Goal: Information Seeking & Learning: Learn about a topic

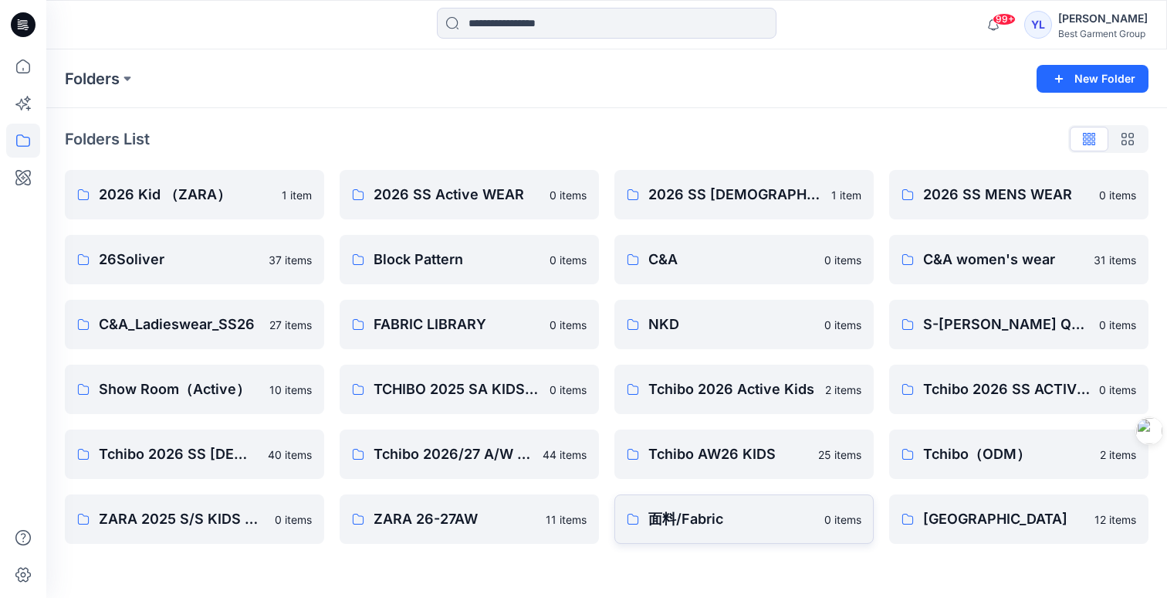
click at [758, 521] on p "面料/Fabric" at bounding box center [732, 519] width 167 height 22
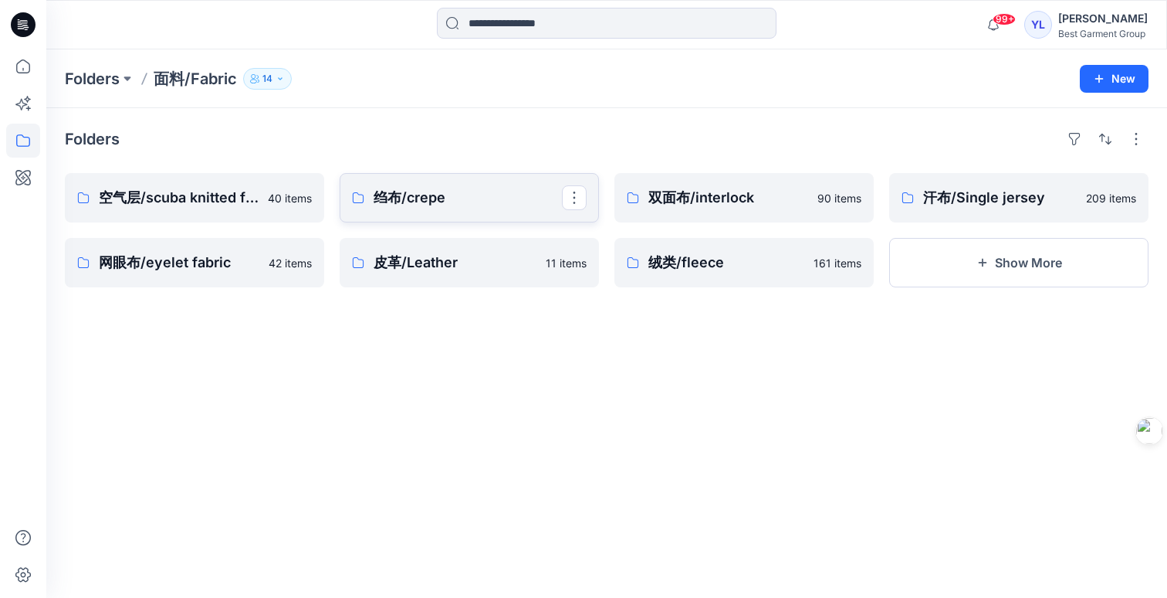
click at [472, 203] on p "绉布/crepe" at bounding box center [468, 198] width 188 height 22
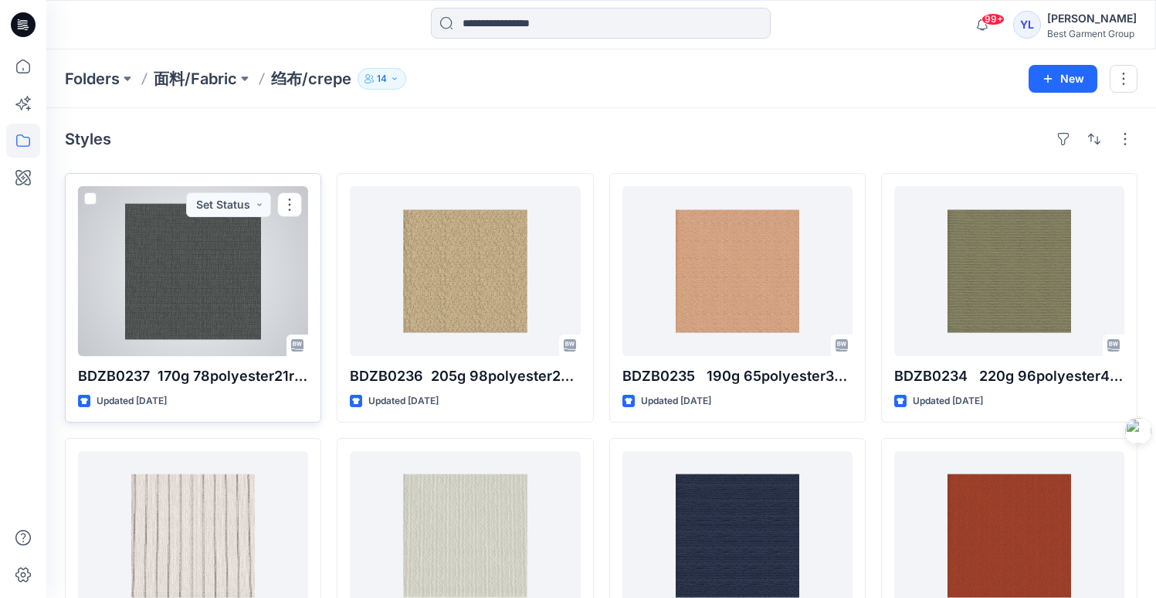
click at [232, 301] on div at bounding box center [193, 271] width 230 height 170
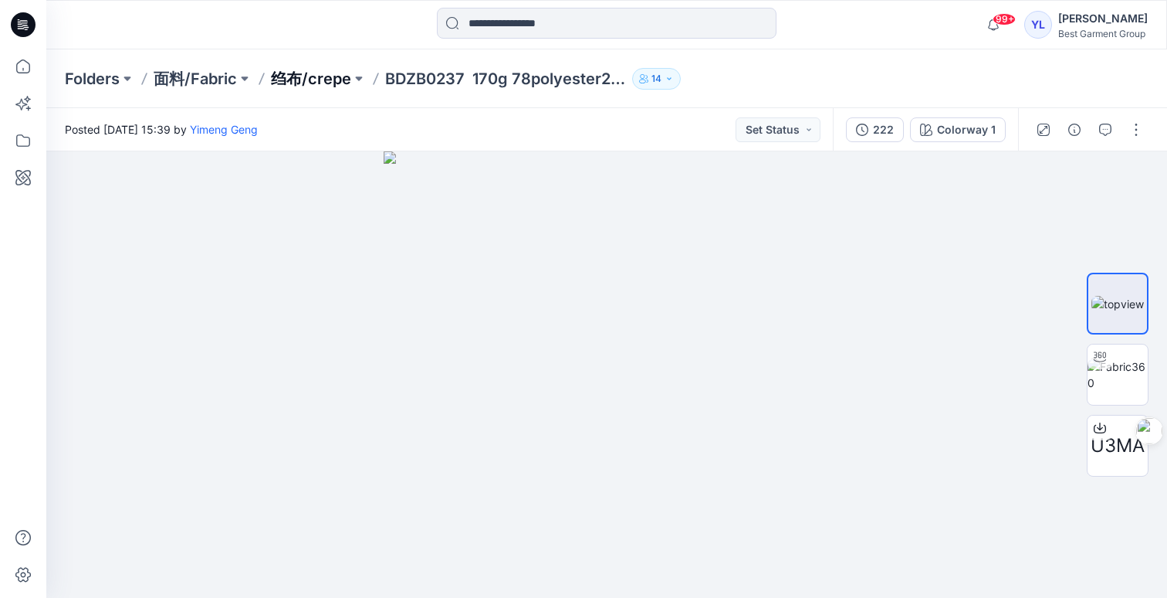
click at [310, 83] on p "绉布/crepe" at bounding box center [311, 79] width 80 height 22
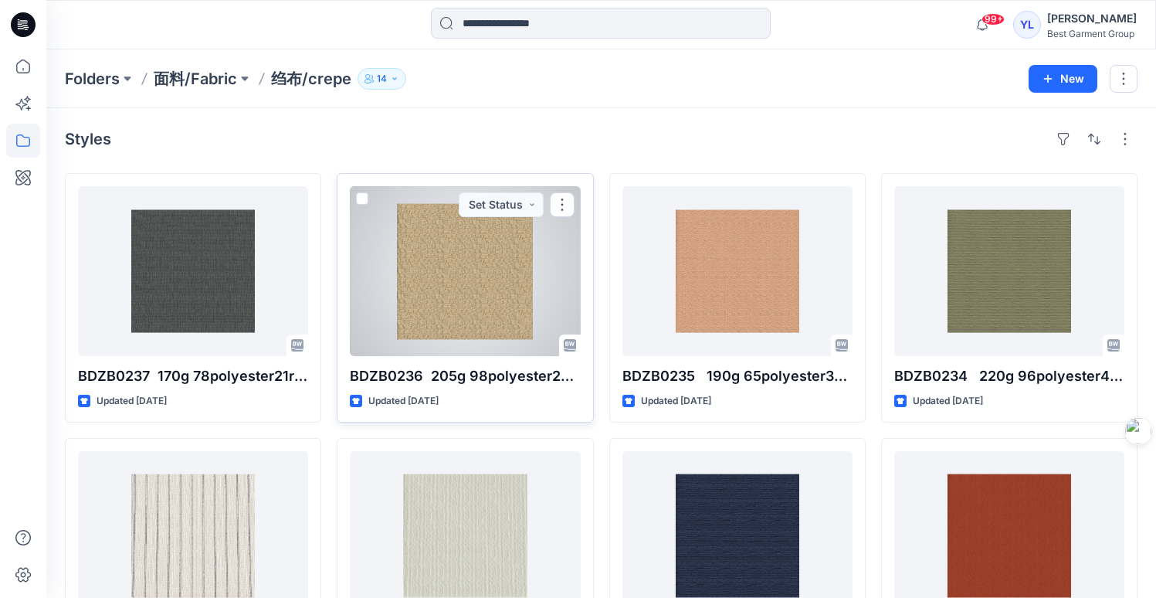
click at [483, 283] on div at bounding box center [465, 271] width 230 height 170
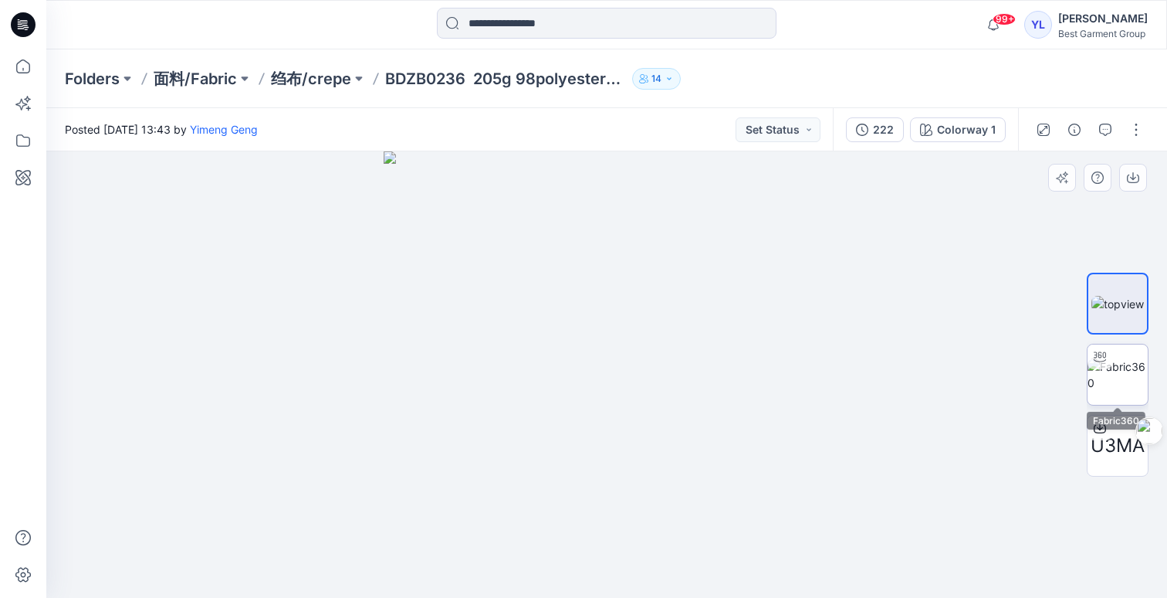
click at [1130, 385] on img at bounding box center [1118, 374] width 60 height 32
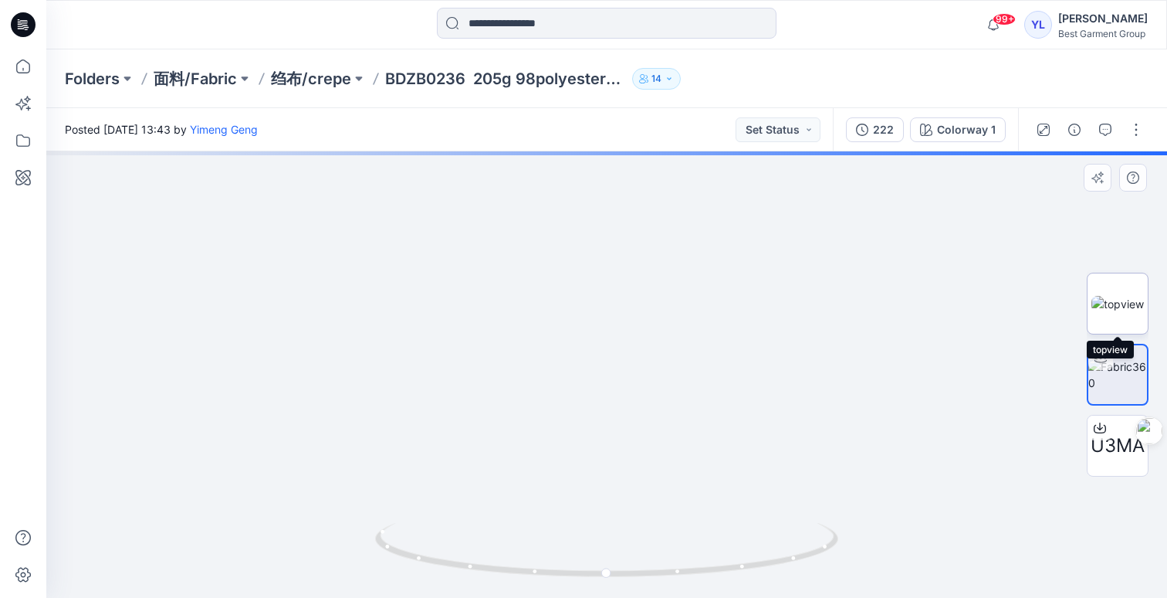
click at [1108, 301] on img at bounding box center [1118, 304] width 53 height 16
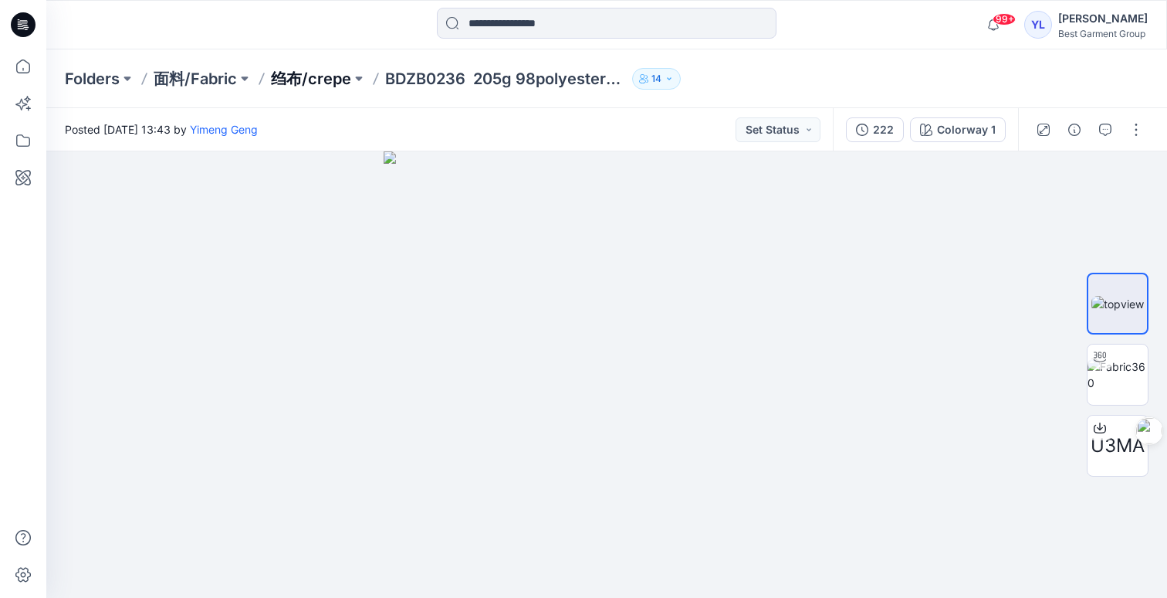
click at [286, 74] on p "绉布/crepe" at bounding box center [311, 79] width 80 height 22
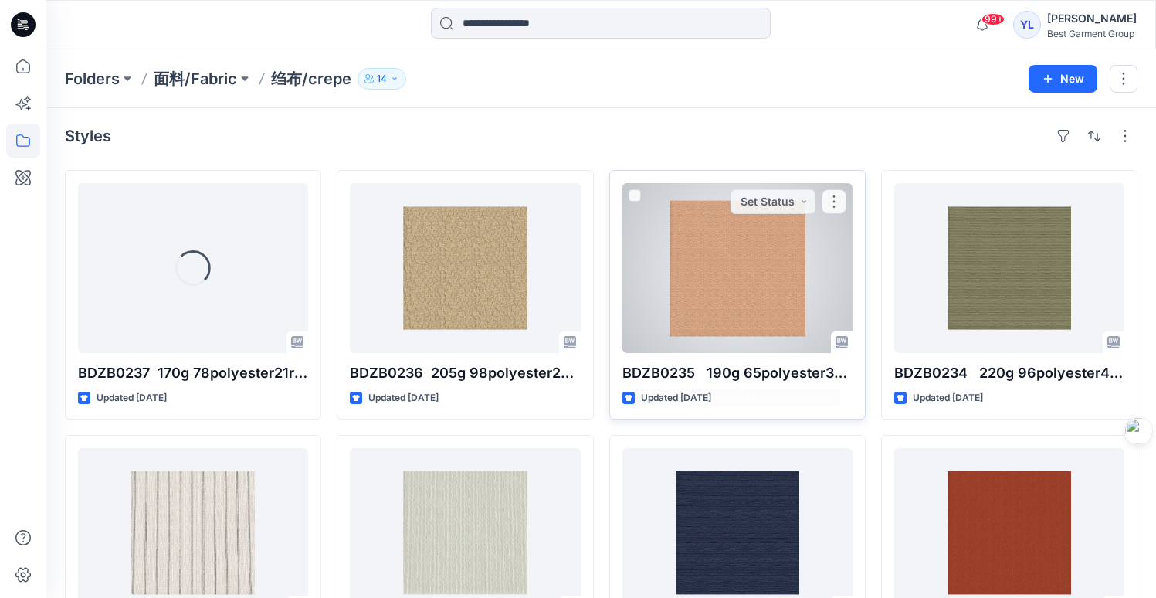
scroll to position [123, 0]
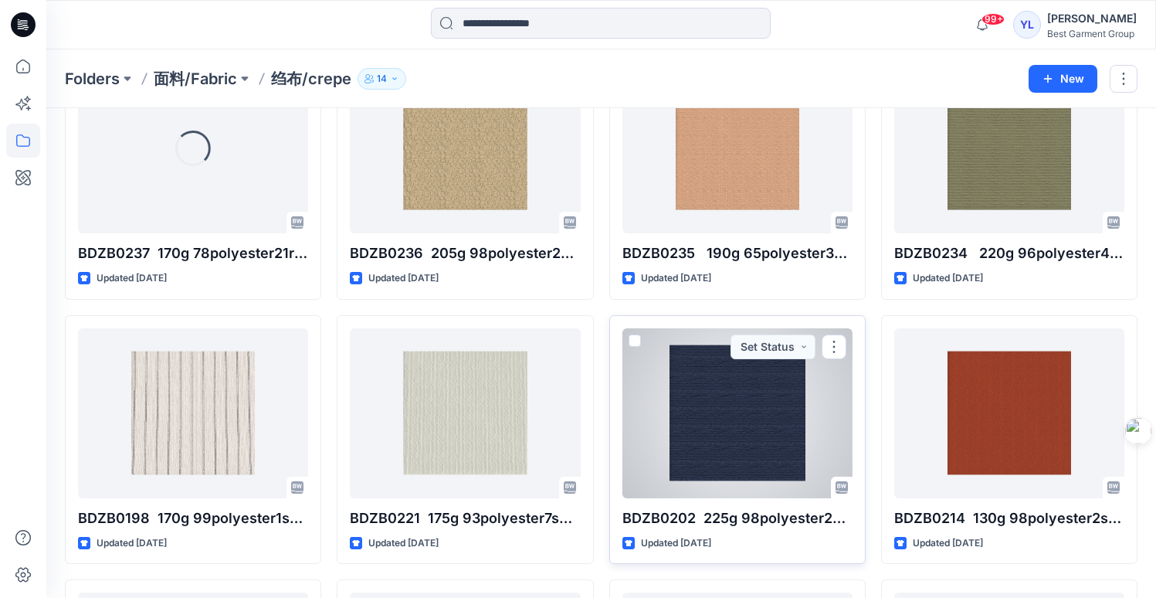
click at [745, 444] on div at bounding box center [737, 413] width 230 height 170
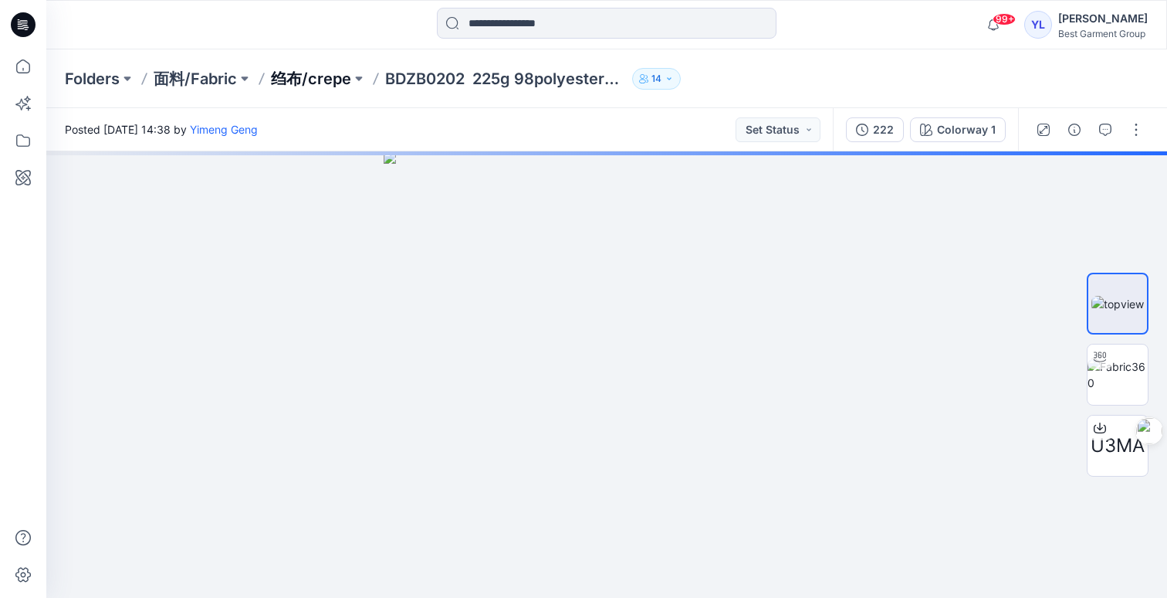
click at [307, 81] on p "绉布/crepe" at bounding box center [311, 79] width 80 height 22
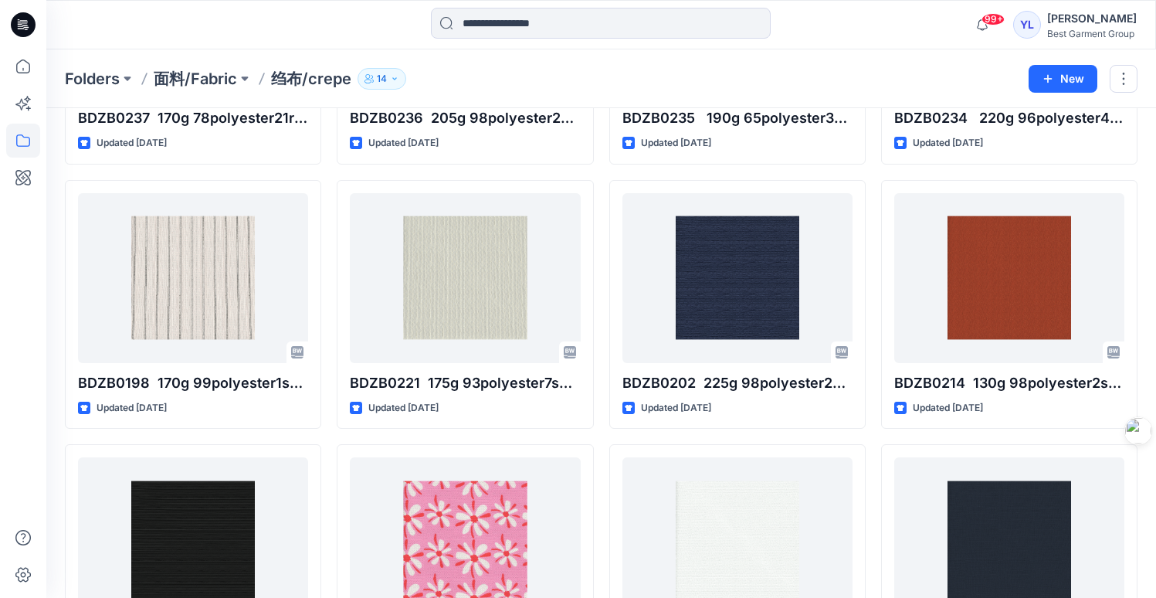
scroll to position [377, 0]
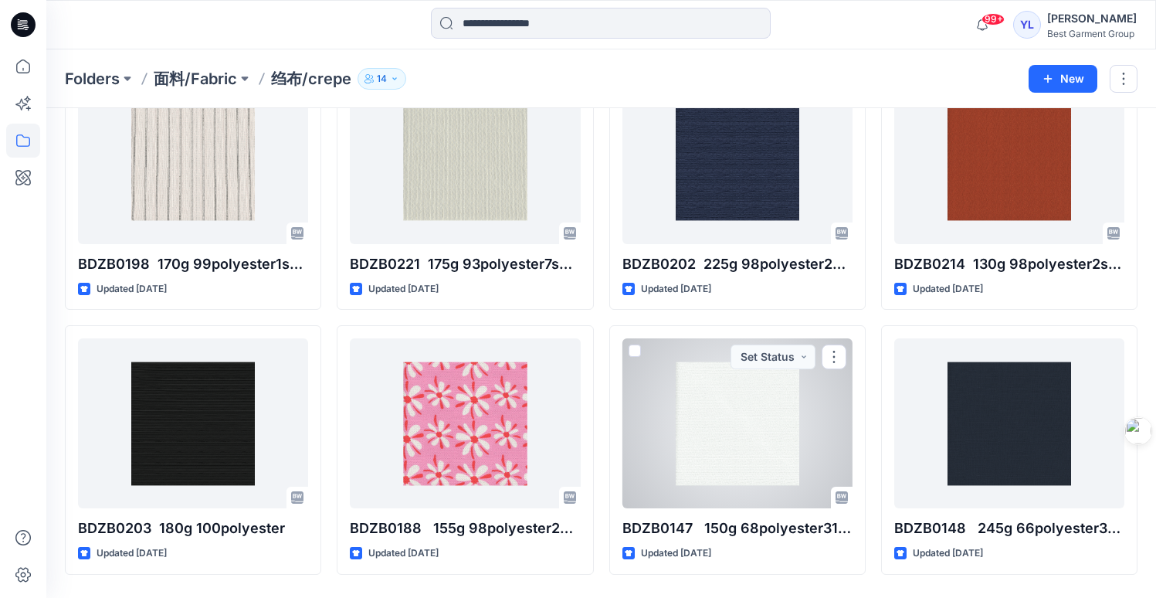
click at [779, 412] on div at bounding box center [737, 423] width 230 height 170
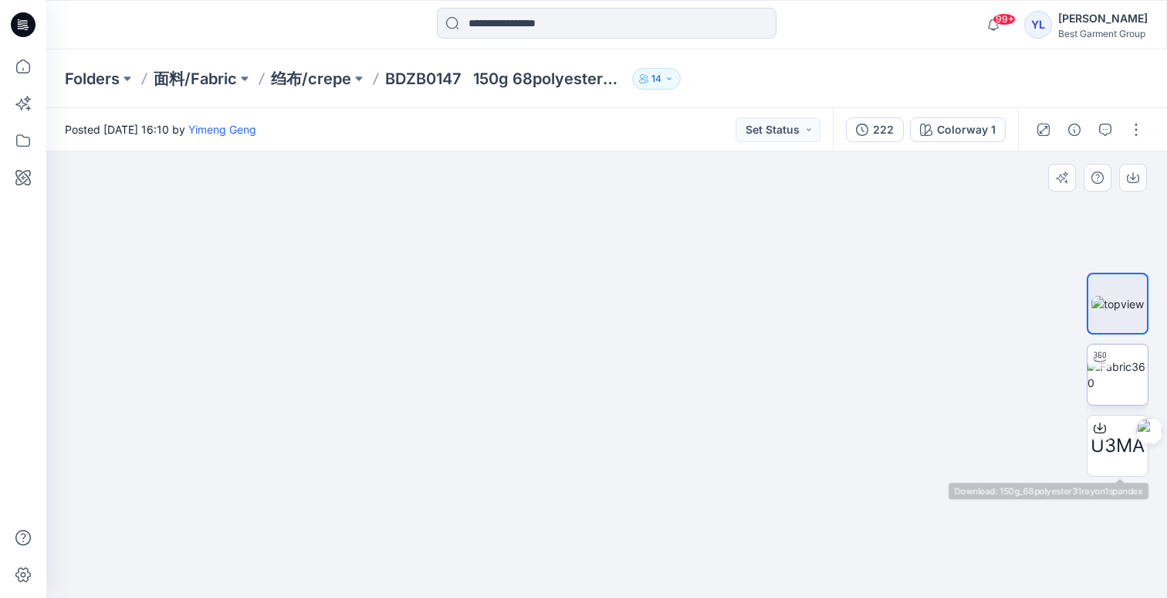
click at [1127, 391] on img at bounding box center [1118, 374] width 60 height 32
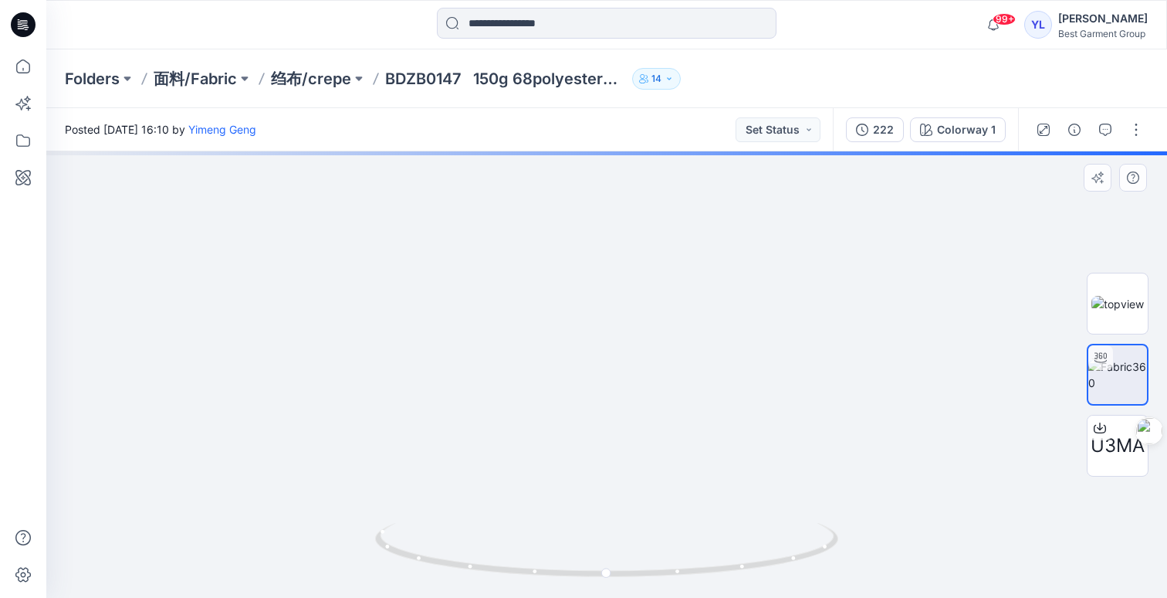
drag, startPoint x: 672, startPoint y: 248, endPoint x: 656, endPoint y: 428, distance: 180.6
click at [656, 428] on img at bounding box center [606, 303] width 1093 height 590
drag, startPoint x: 622, startPoint y: 504, endPoint x: 645, endPoint y: 412, distance: 95.3
click at [625, 250] on img at bounding box center [610, 129] width 1525 height 937
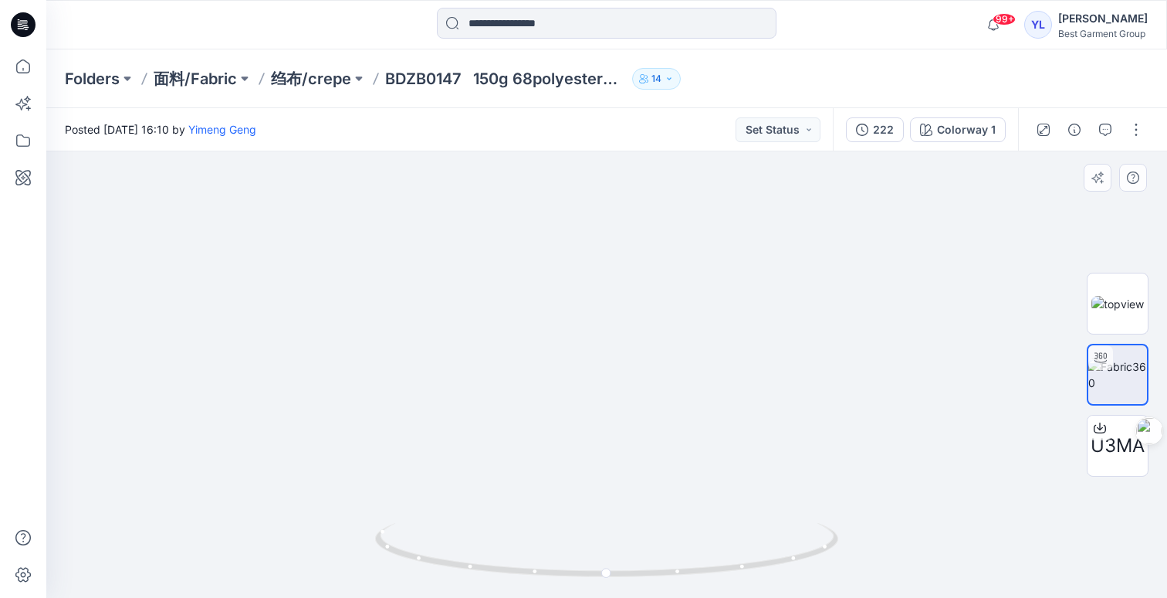
drag, startPoint x: 664, startPoint y: 214, endPoint x: 675, endPoint y: 272, distance: 58.9
click at [664, 204] on img at bounding box center [626, 10] width 1525 height 1176
drag, startPoint x: 656, startPoint y: 448, endPoint x: 719, endPoint y: 342, distance: 123.3
drag, startPoint x: 764, startPoint y: 244, endPoint x: 751, endPoint y: 320, distance: 76.7
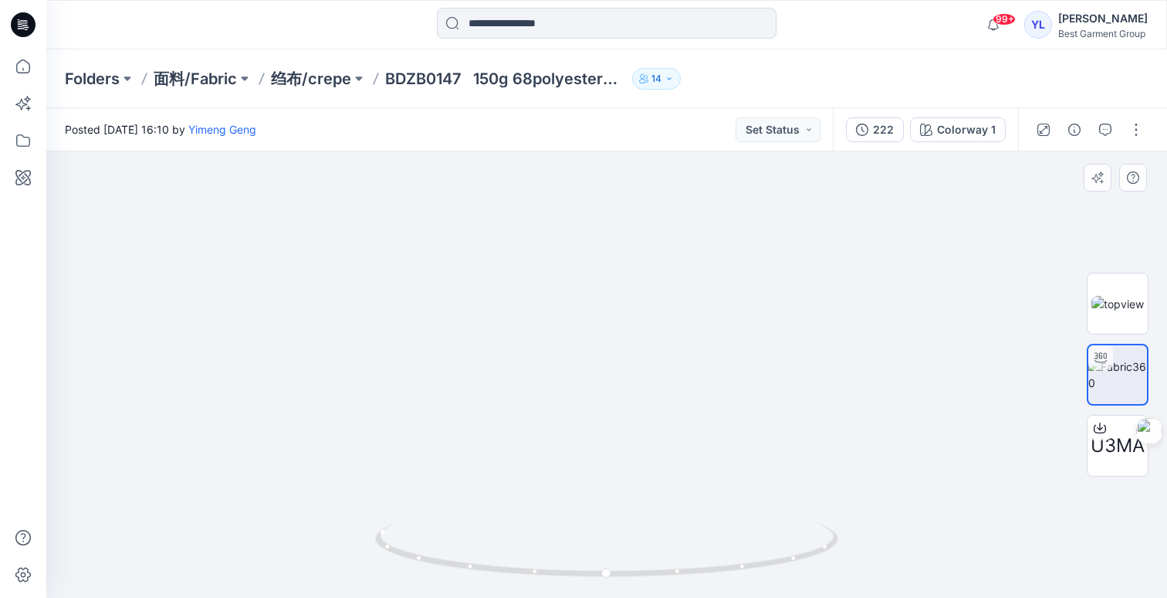
drag, startPoint x: 718, startPoint y: 259, endPoint x: 710, endPoint y: 340, distance: 81.4
drag, startPoint x: 853, startPoint y: 341, endPoint x: 616, endPoint y: 249, distance: 254.0
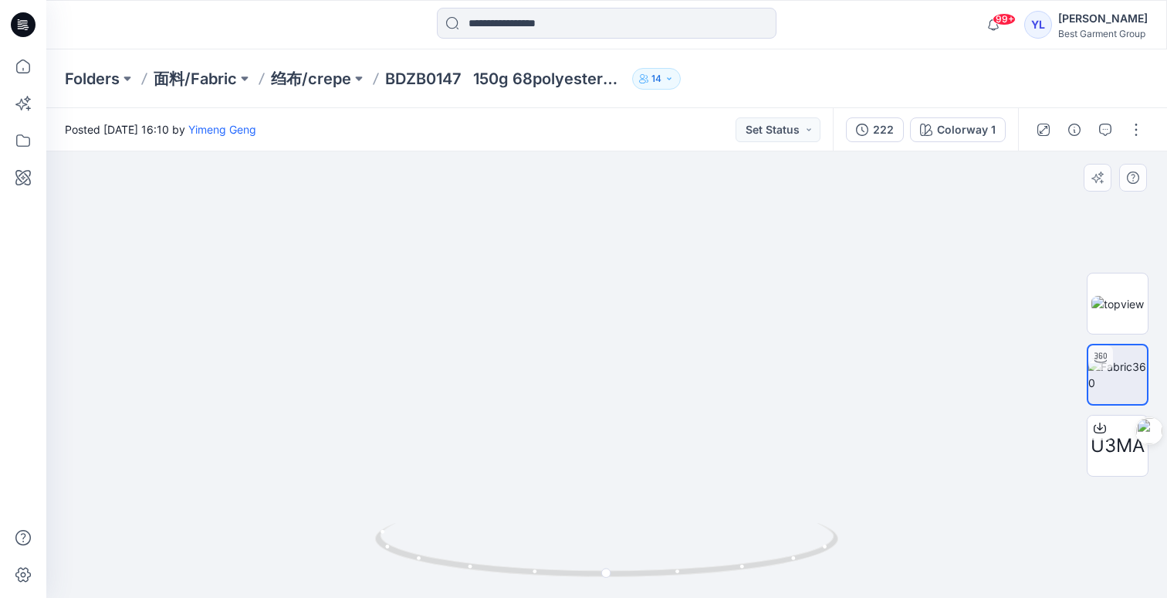
drag, startPoint x: 841, startPoint y: 354, endPoint x: 567, endPoint y: 165, distance: 332.6
drag, startPoint x: 559, startPoint y: 300, endPoint x: 576, endPoint y: 352, distance: 54.5
drag, startPoint x: 585, startPoint y: 339, endPoint x: 585, endPoint y: 369, distance: 30.1
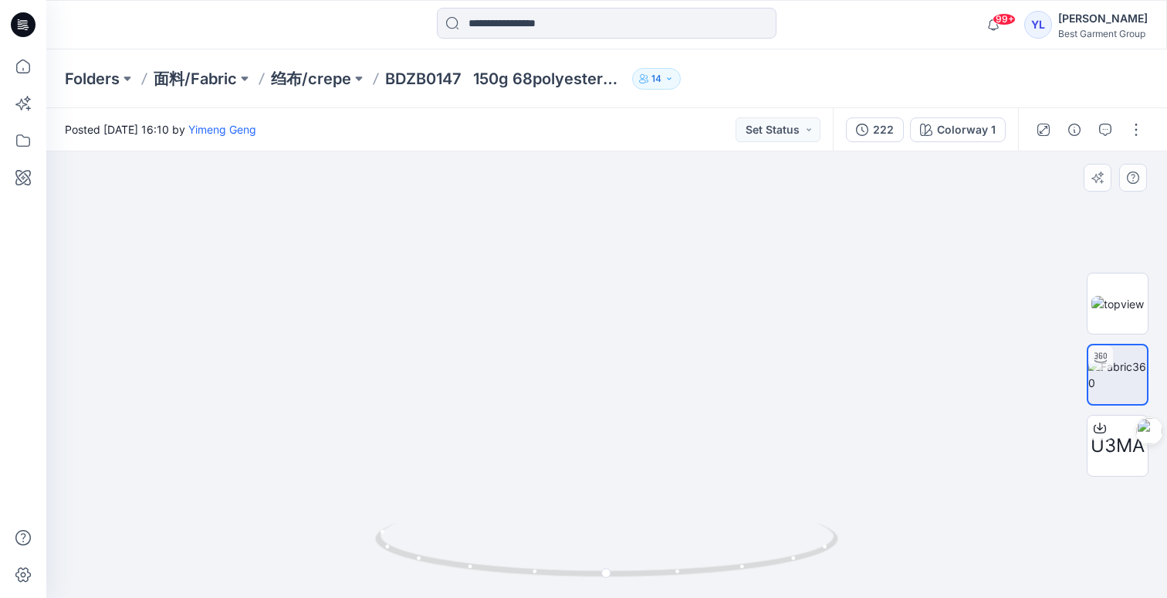
click at [524, 76] on p "BDZB0147 150g 68polyester31rayon1spandex" at bounding box center [505, 79] width 241 height 22
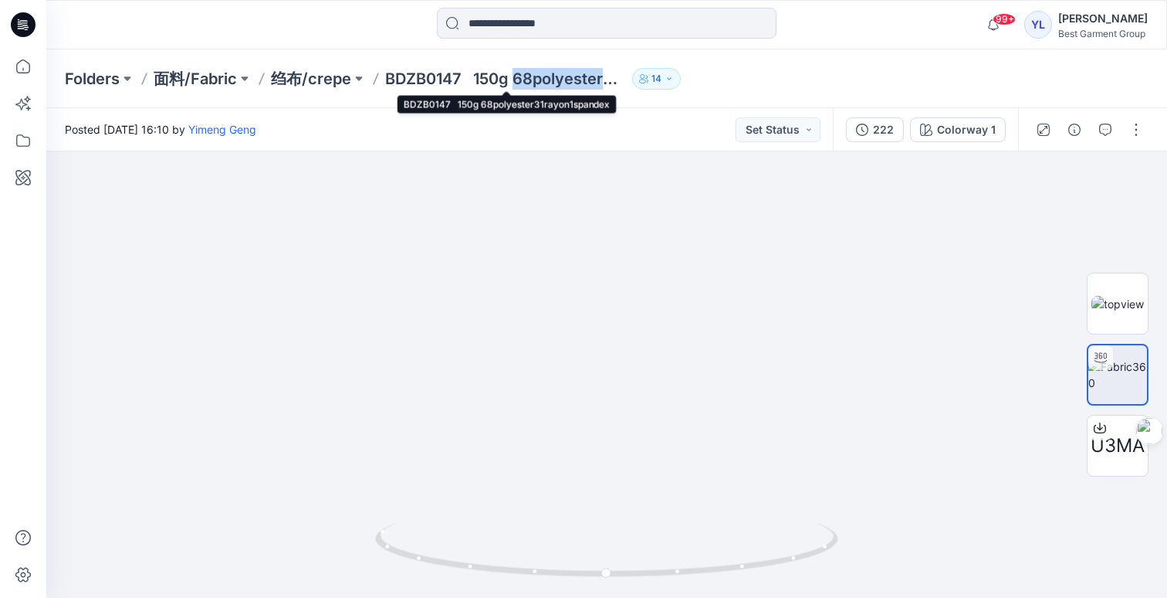
click at [524, 76] on p "BDZB0147 150g 68polyester31rayon1spandex" at bounding box center [505, 79] width 241 height 22
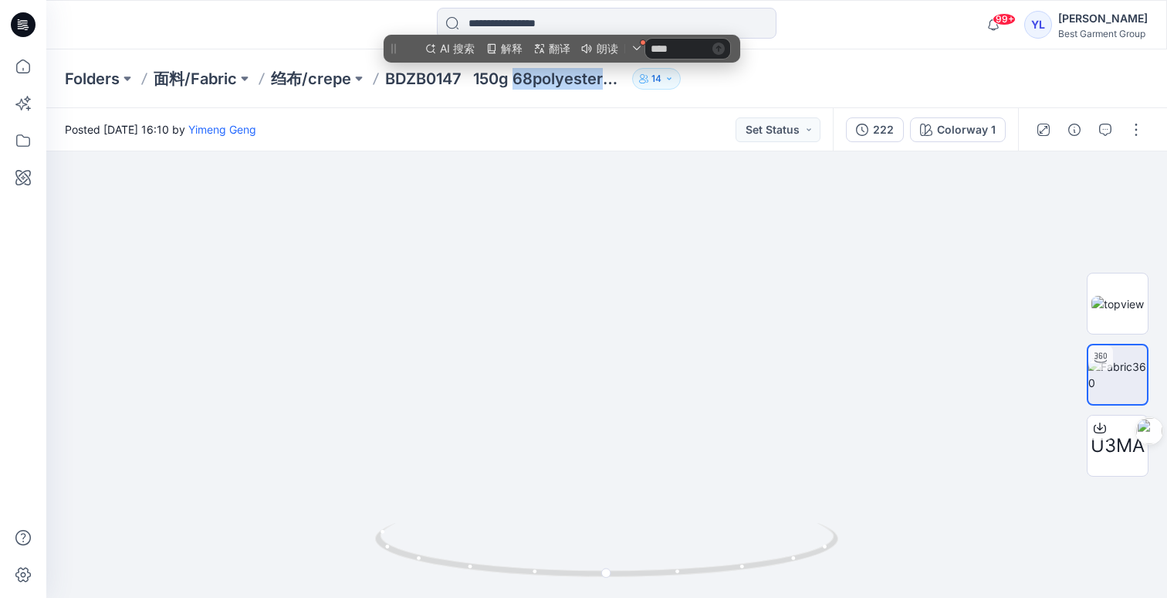
click at [546, 76] on p "BDZB0147 150g 68polyester31rayon1spandex" at bounding box center [505, 79] width 241 height 22
